Goal: Find contact information

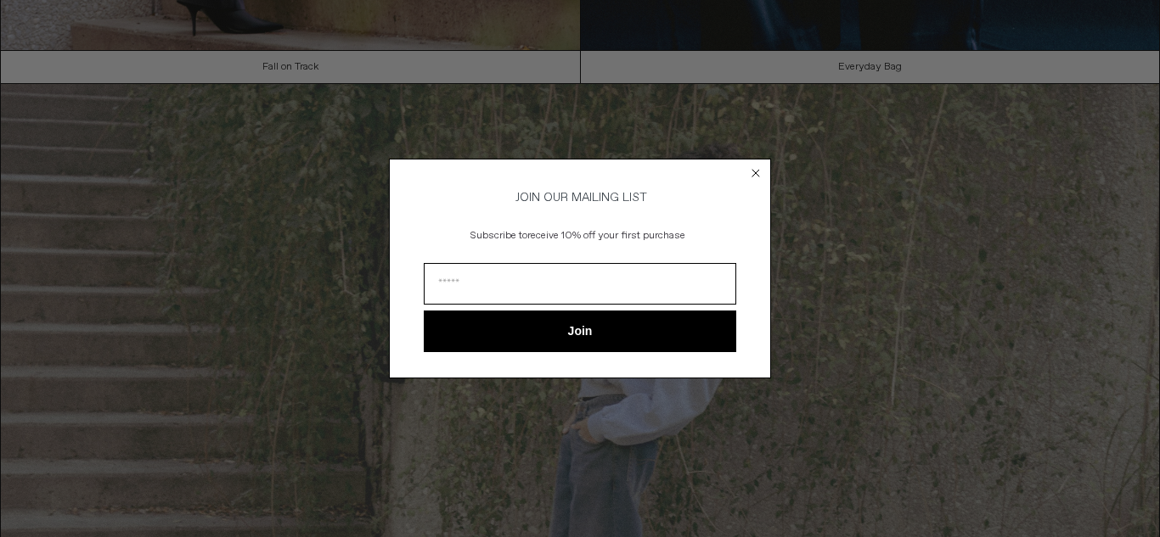
scroll to position [1310, 0]
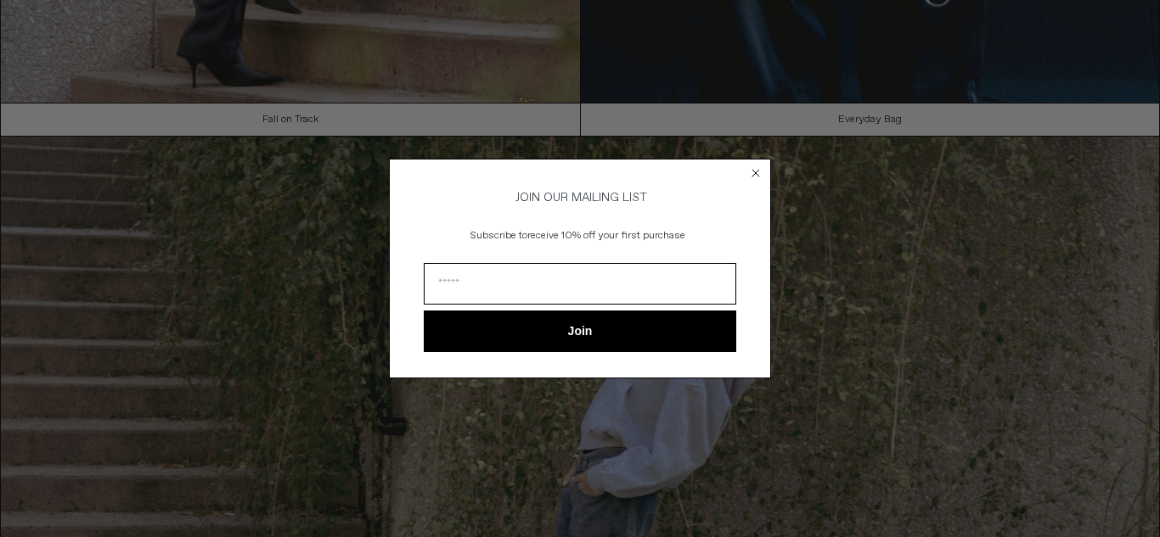
drag, startPoint x: 757, startPoint y: 170, endPoint x: 625, endPoint y: 232, distance: 146.2
click at [757, 170] on circle "Close dialog" at bounding box center [756, 174] width 16 height 16
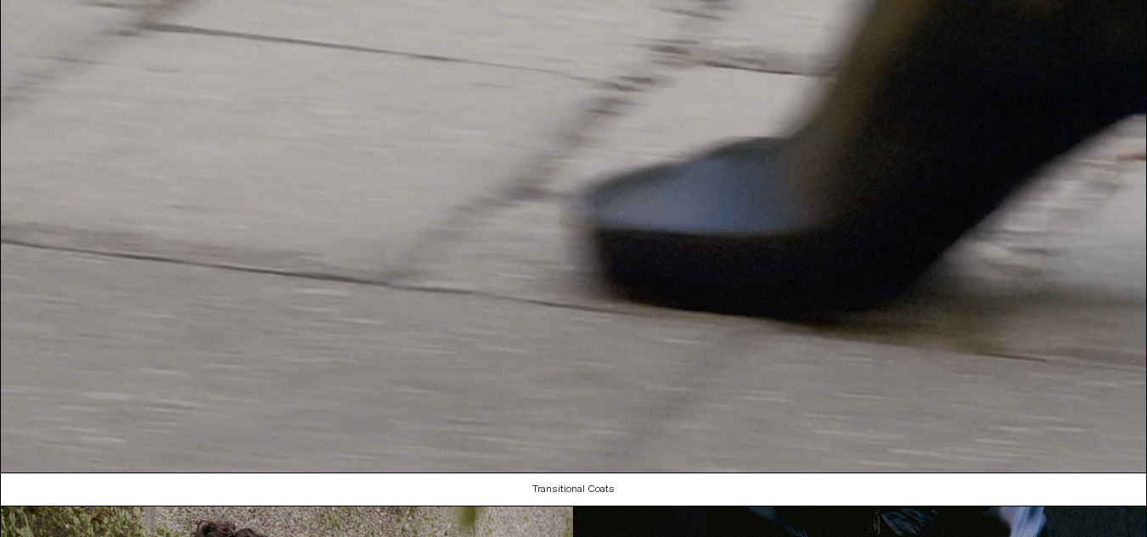
scroll to position [0, 0]
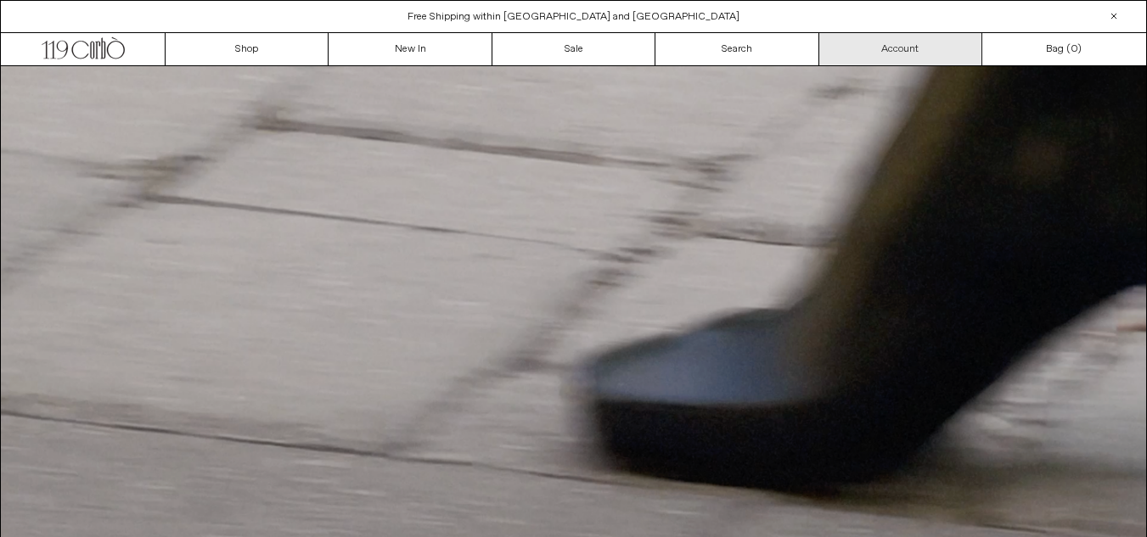
click at [954, 43] on link "Account" at bounding box center [900, 49] width 163 height 32
click at [1118, 14] on div at bounding box center [1114, 16] width 20 height 20
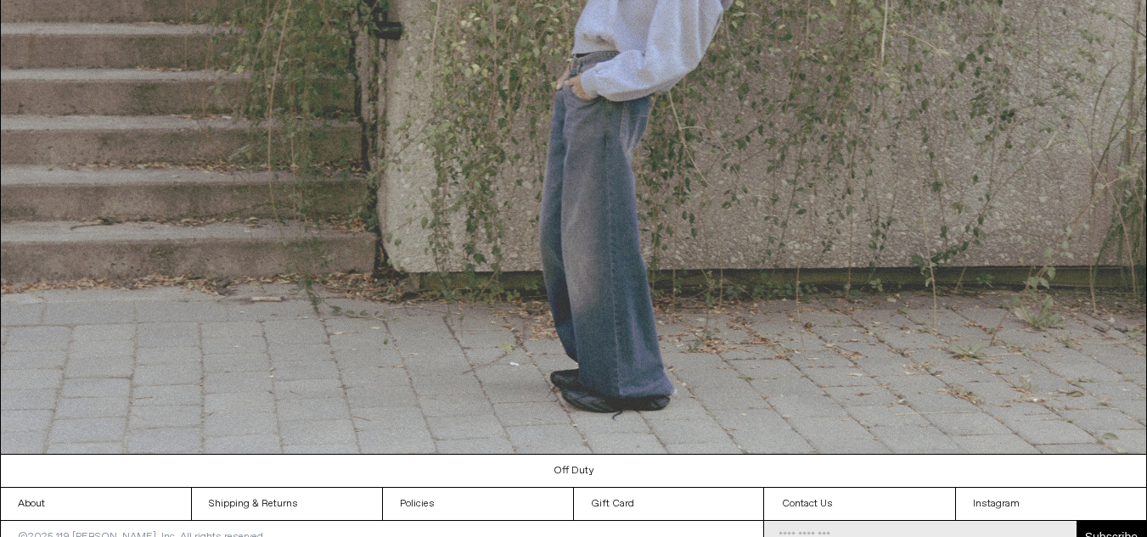
scroll to position [1745, 0]
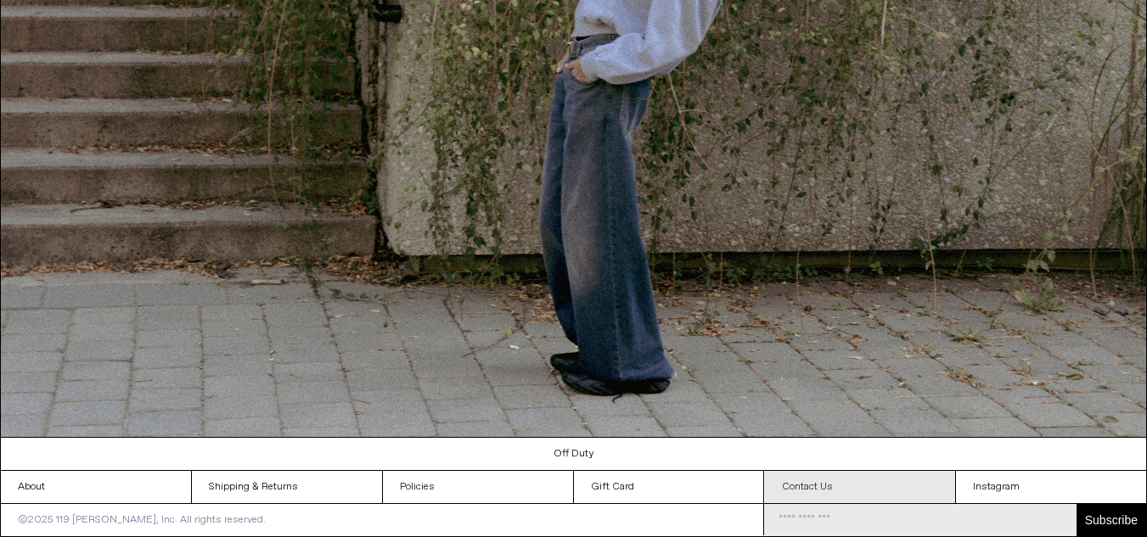
click at [830, 488] on link "Contact Us" at bounding box center [860, 487] width 190 height 32
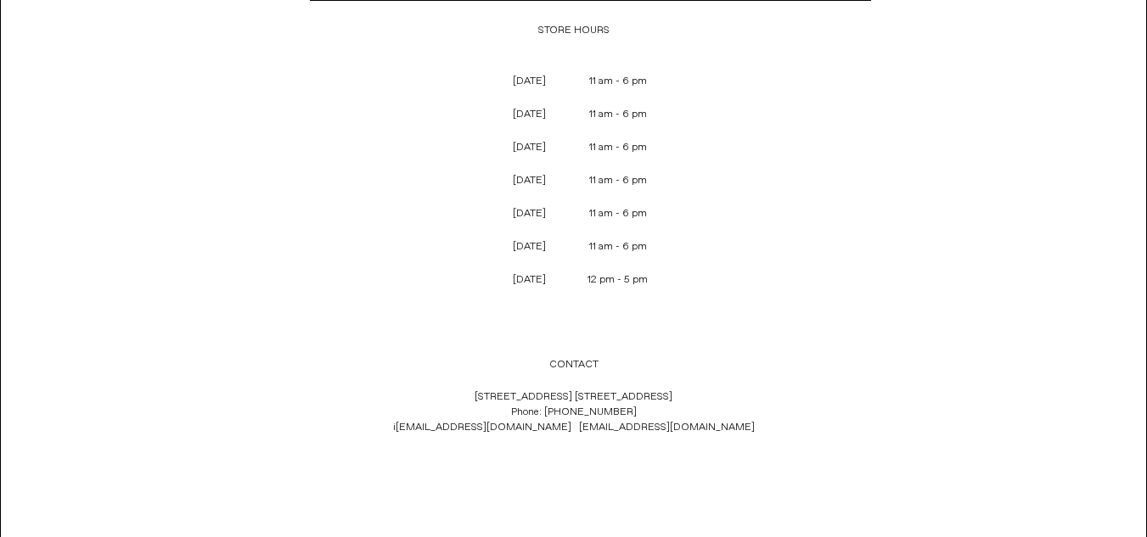
scroll to position [566, 0]
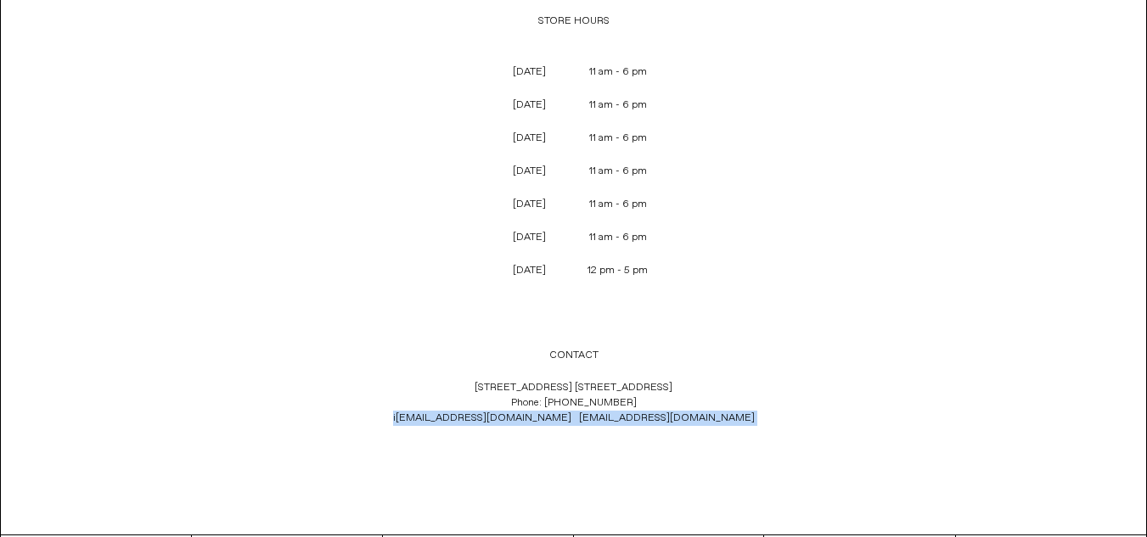
drag, startPoint x: 477, startPoint y: 419, endPoint x: 560, endPoint y: 440, distance: 85.7
click at [560, 440] on div "[STREET_ADDRESS] [GEOGRAPHIC_DATA] 1C4 Phone: [PHONE_NUMBER] i [EMAIL_ADDRESS][…" at bounding box center [574, 419] width 562 height 95
copy div "i [EMAIL_ADDRESS][DOMAIN_NAME] [EMAIL_ADDRESS][DOMAIN_NAME]"
